Goal: Transaction & Acquisition: Book appointment/travel/reservation

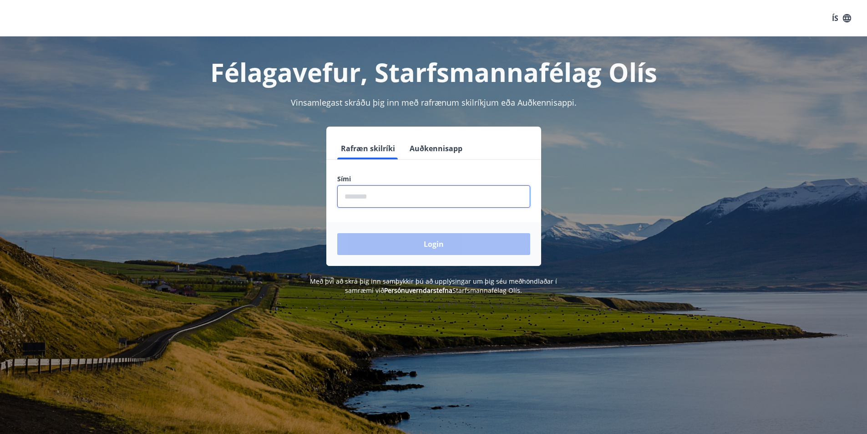
click at [410, 197] on input "phone" at bounding box center [433, 196] width 193 height 22
type input "********"
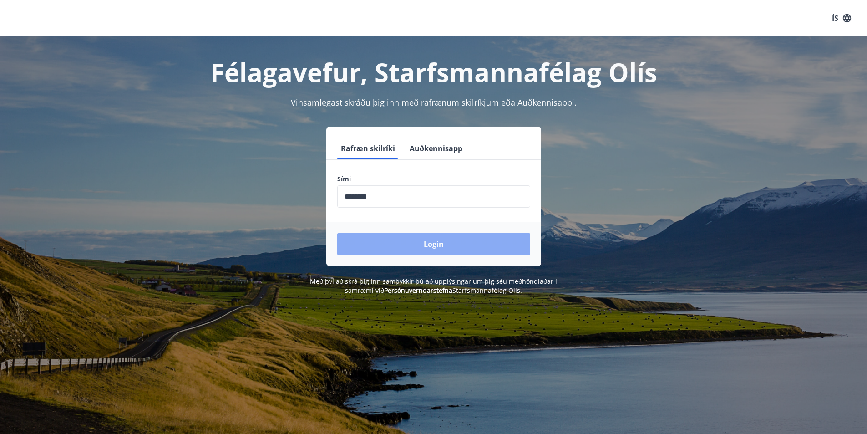
click at [456, 236] on button "Login" at bounding box center [433, 244] width 193 height 22
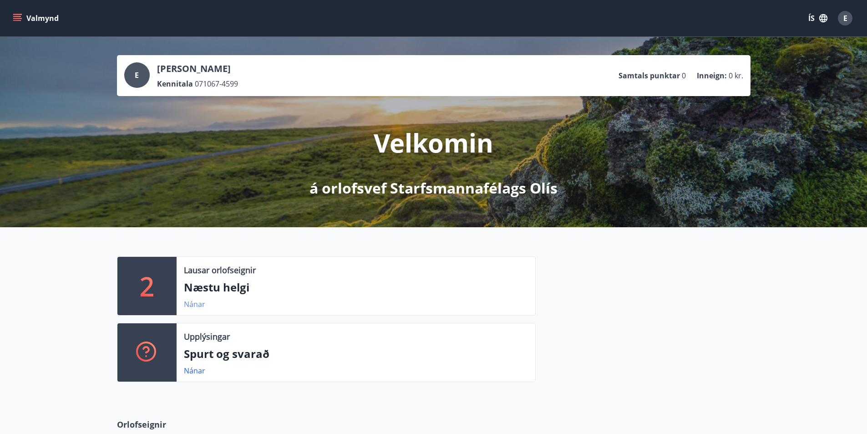
click at [198, 301] on link "Nánar" at bounding box center [194, 304] width 21 height 10
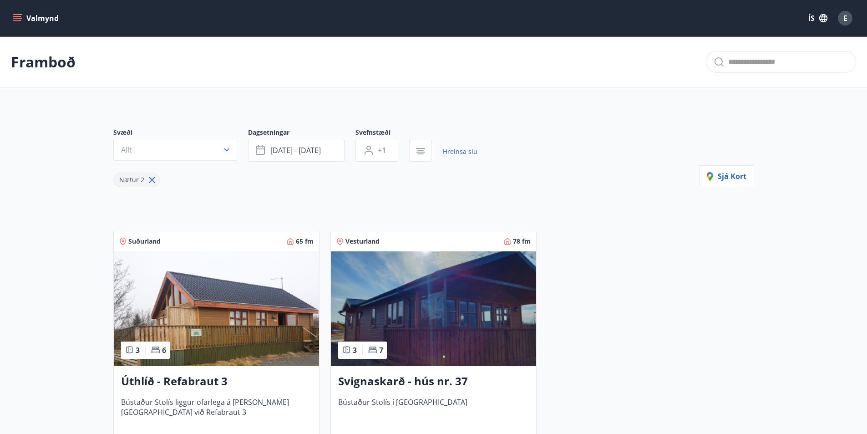
click at [391, 298] on img at bounding box center [433, 308] width 205 height 115
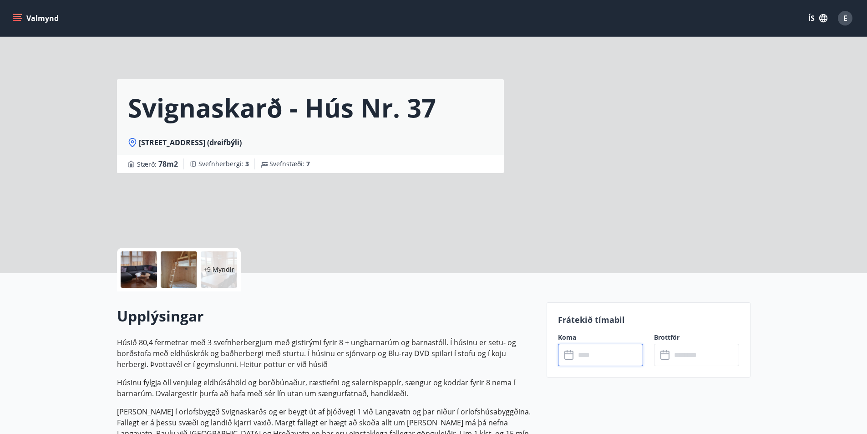
click at [613, 357] on input "text" at bounding box center [609, 354] width 68 height 22
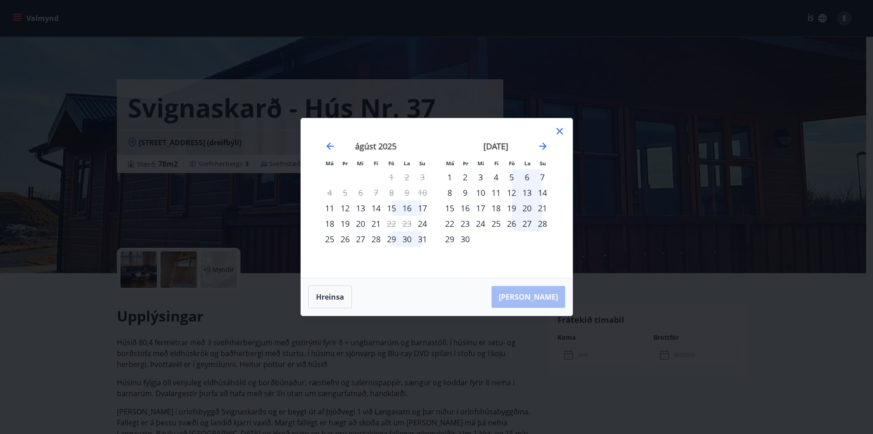
click at [394, 207] on div "15" at bounding box center [391, 207] width 15 height 15
click at [421, 205] on div "17" at bounding box center [422, 207] width 15 height 15
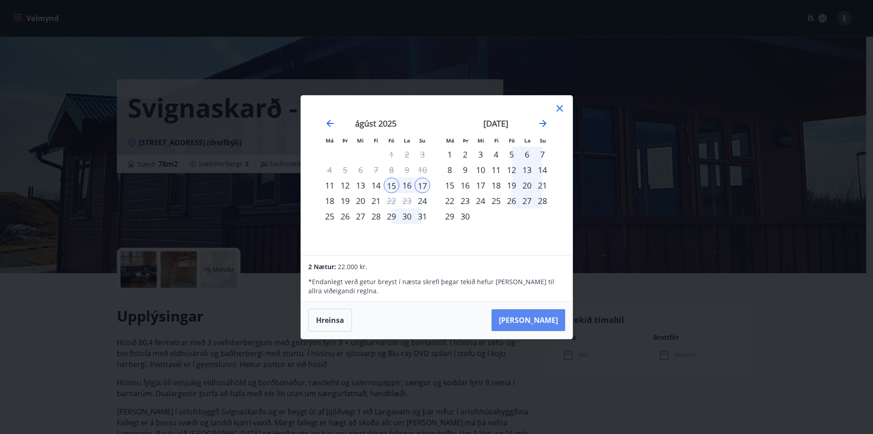
click at [535, 316] on button "[PERSON_NAME]" at bounding box center [529, 320] width 74 height 22
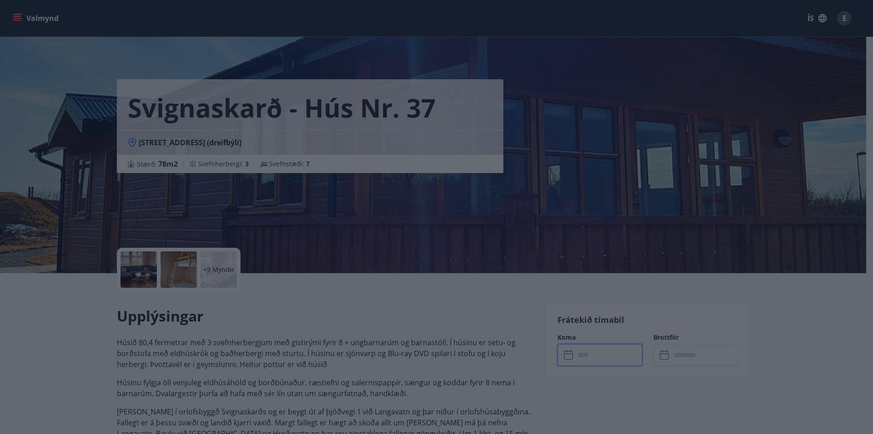
type input "******"
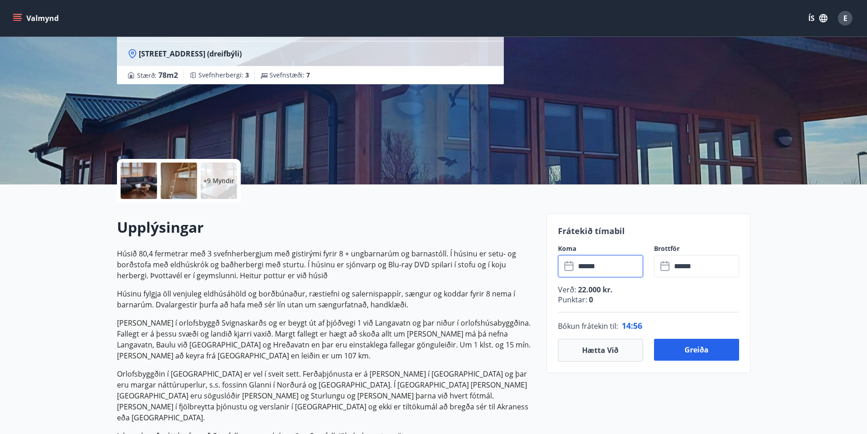
scroll to position [91, 0]
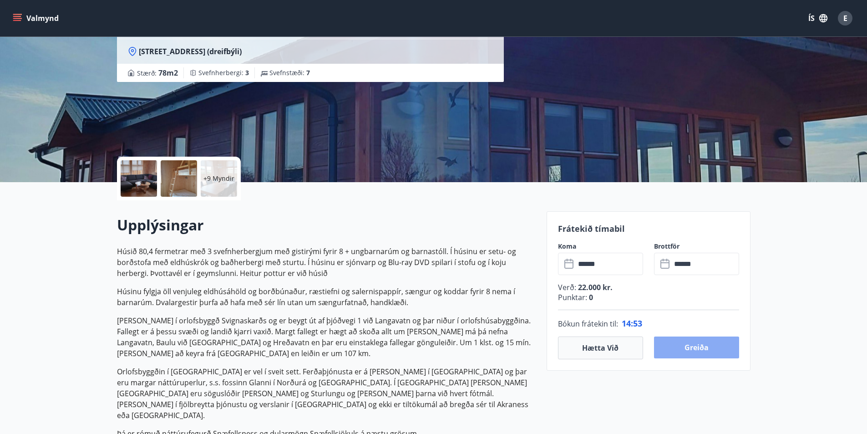
click at [695, 345] on button "Greiða" at bounding box center [696, 347] width 85 height 22
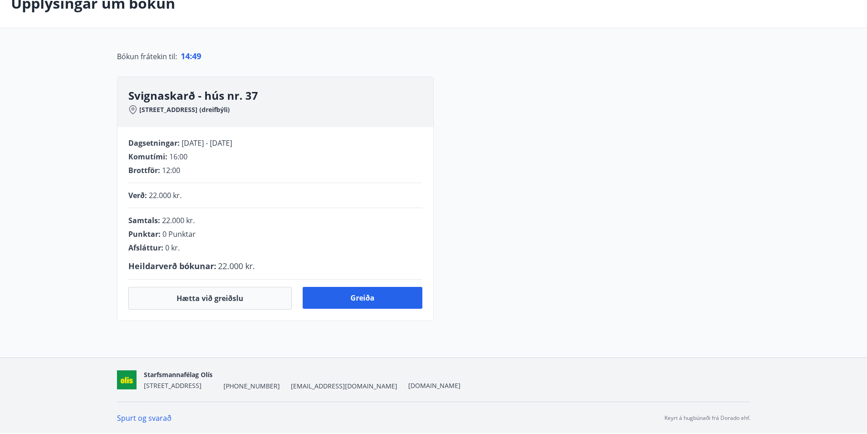
scroll to position [91, 0]
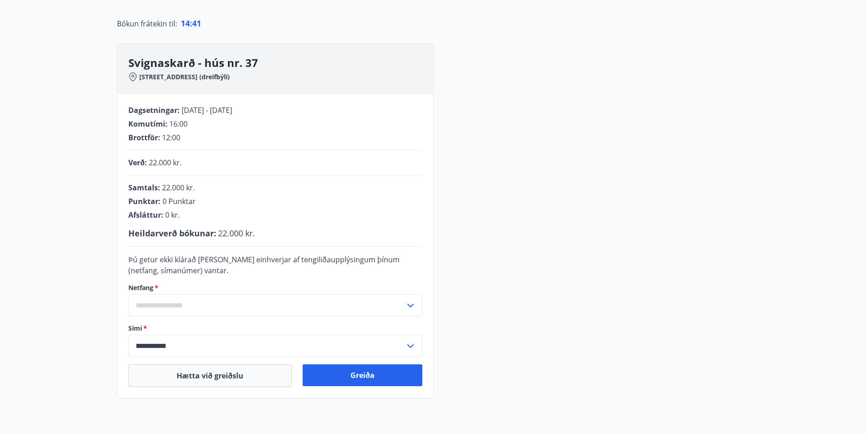
click at [191, 303] on input "text" at bounding box center [266, 305] width 277 height 22
click at [166, 302] on input "text" at bounding box center [266, 305] width 277 height 22
click at [194, 304] on input "text" at bounding box center [266, 305] width 277 height 22
click at [180, 323] on li "Skrá nýtt netfang" at bounding box center [275, 324] width 293 height 16
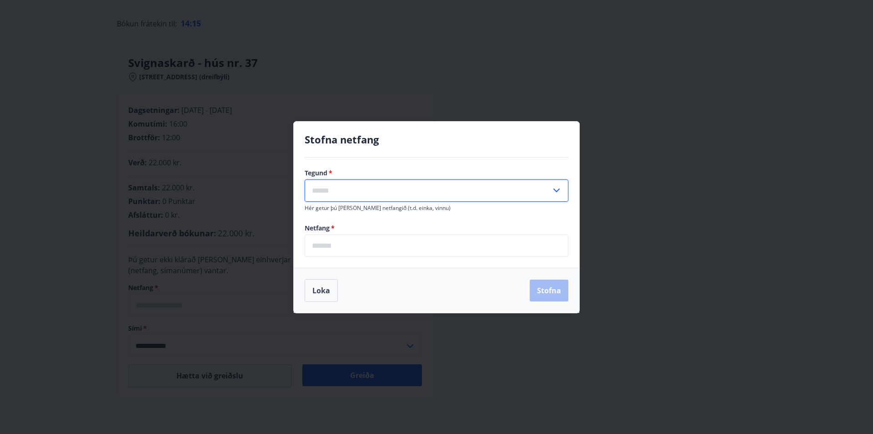
click at [343, 193] on input "text" at bounding box center [428, 190] width 247 height 22
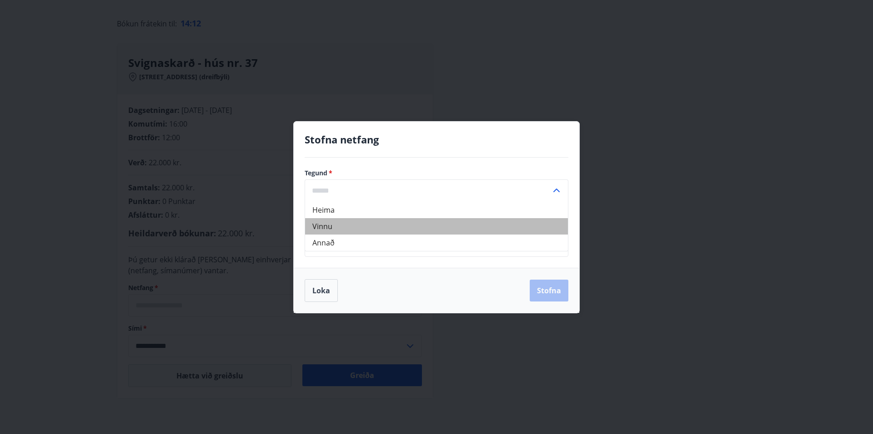
click at [310, 222] on li "Vinnu" at bounding box center [436, 226] width 263 height 16
type input "*****"
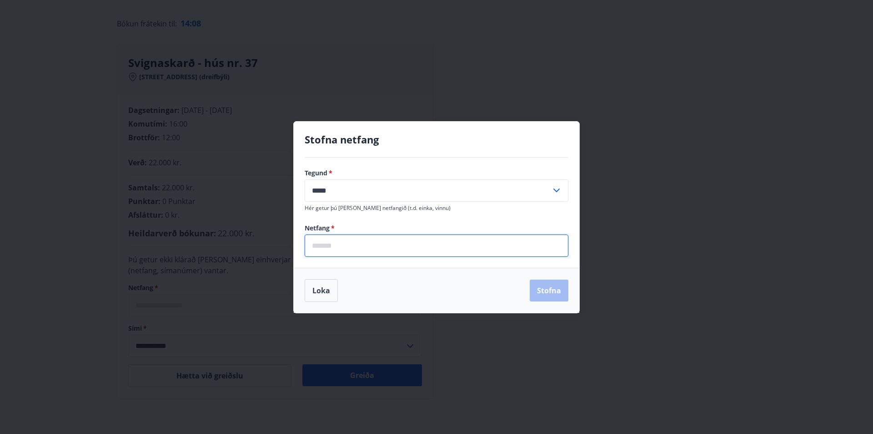
click at [335, 244] on input "email" at bounding box center [437, 245] width 264 height 22
type input "**********"
click at [553, 287] on button "Stofna" at bounding box center [549, 290] width 39 height 22
type input "**********"
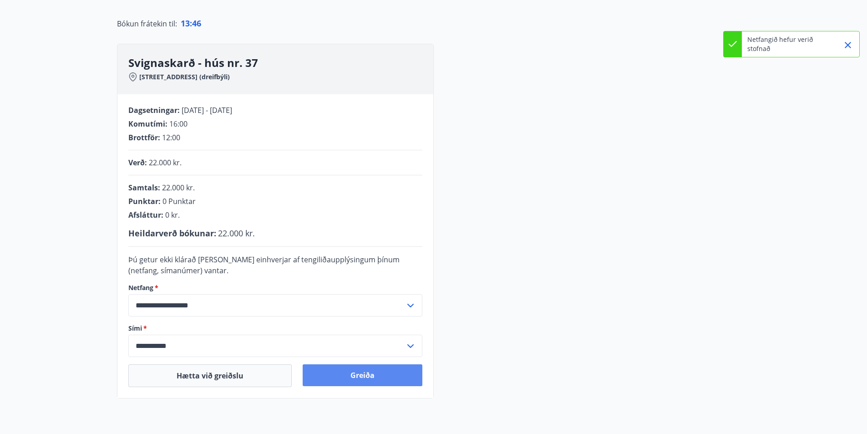
click at [321, 371] on button "Greiða" at bounding box center [363, 375] width 120 height 22
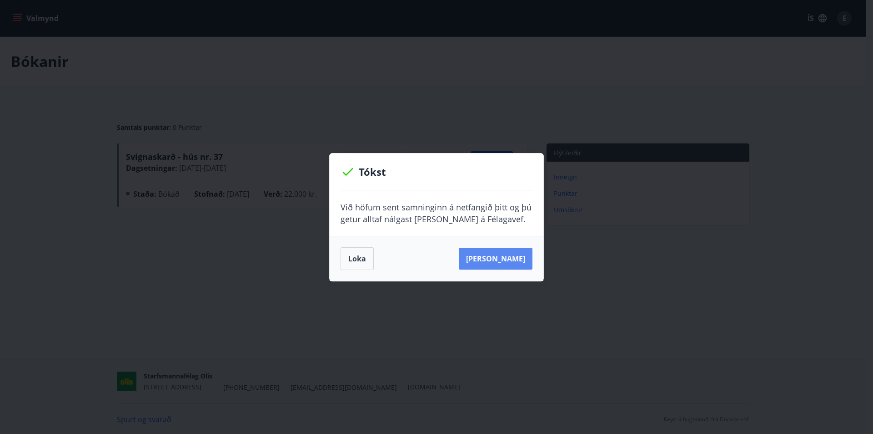
click at [502, 263] on button "[PERSON_NAME]" at bounding box center [496, 258] width 74 height 22
click at [363, 259] on button "Loka" at bounding box center [357, 258] width 33 height 23
